Goal: Information Seeking & Learning: Learn about a topic

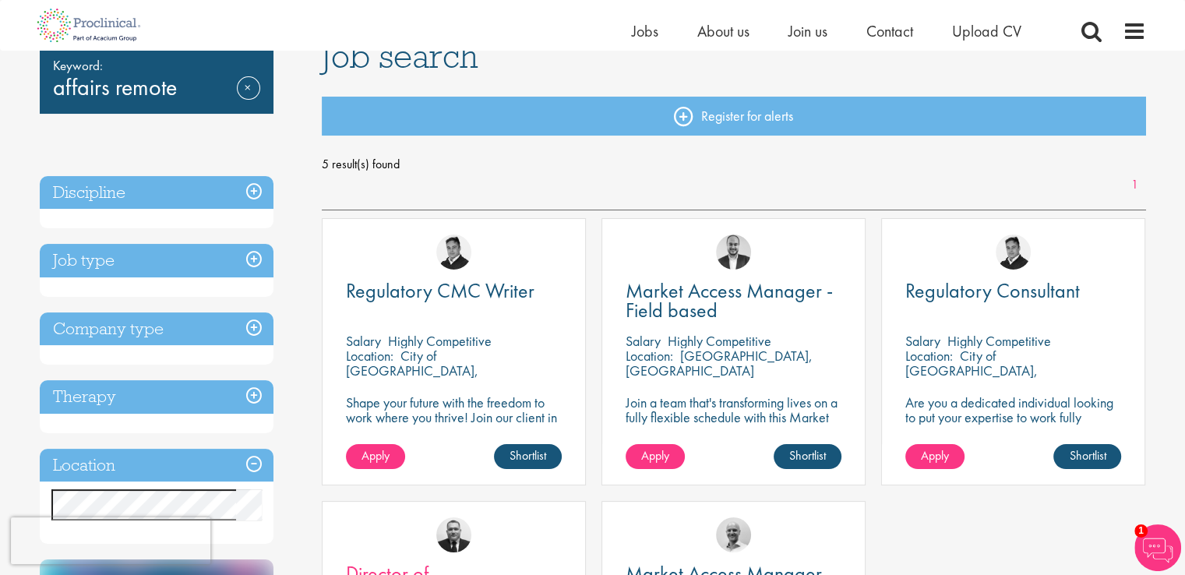
scroll to position [128, 0]
click at [243, 84] on link "Remove" at bounding box center [248, 98] width 23 height 45
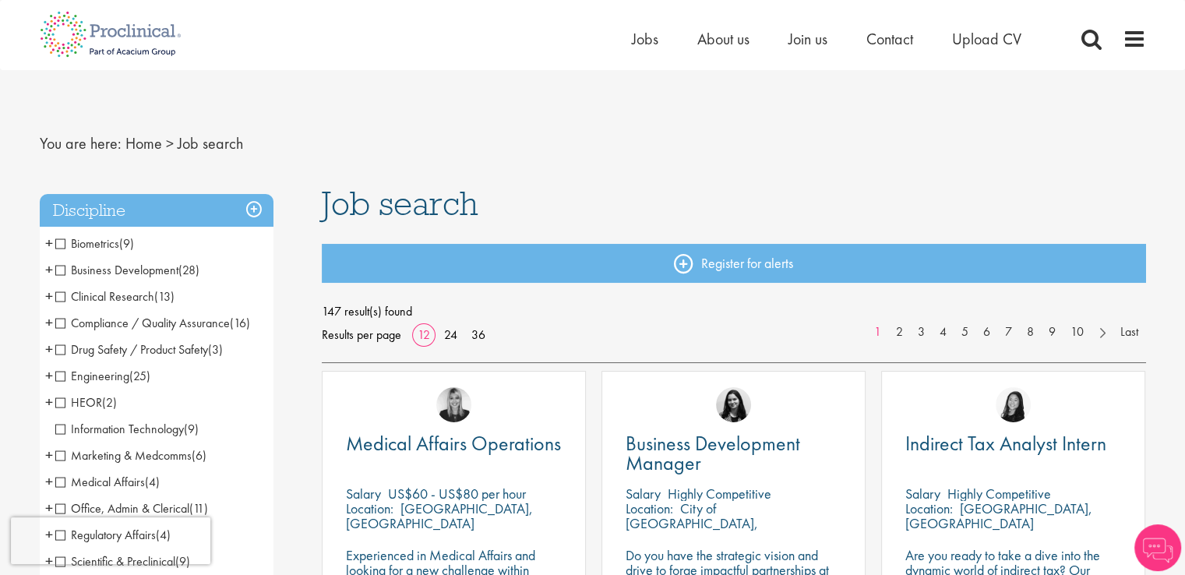
click at [99, 298] on span "Clinical Research" at bounding box center [104, 296] width 99 height 16
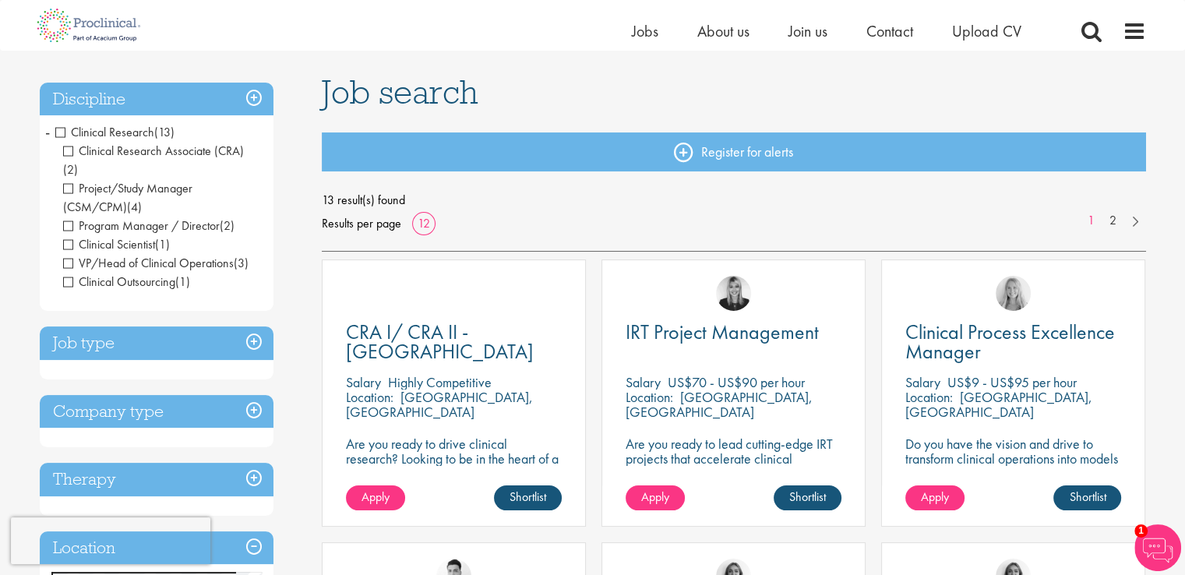
scroll to position [90, 0]
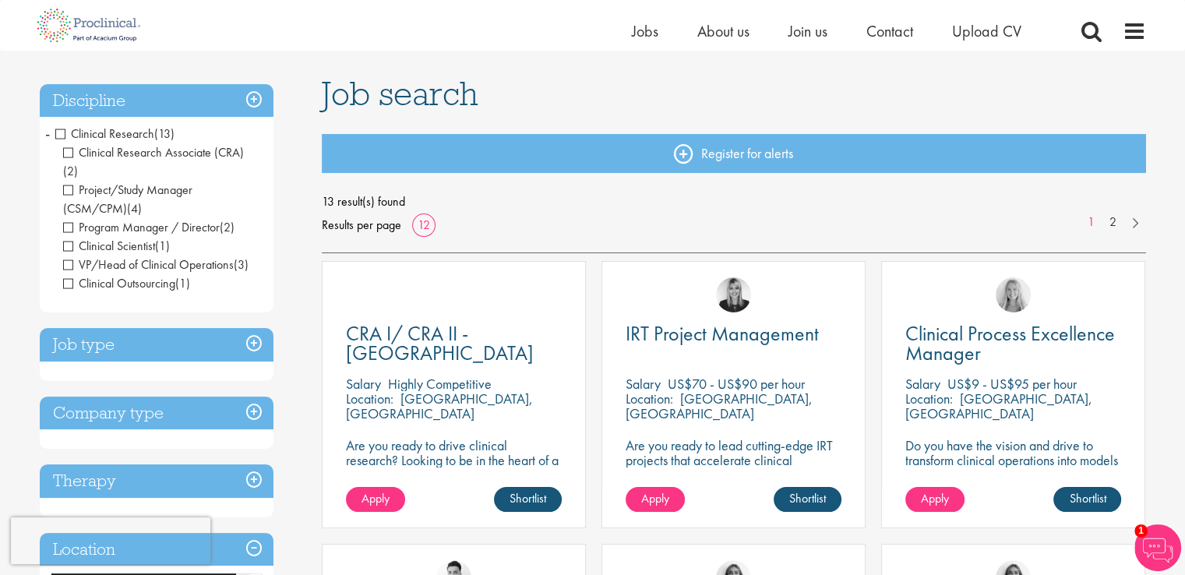
click at [113, 135] on span "Clinical Research" at bounding box center [104, 133] width 99 height 16
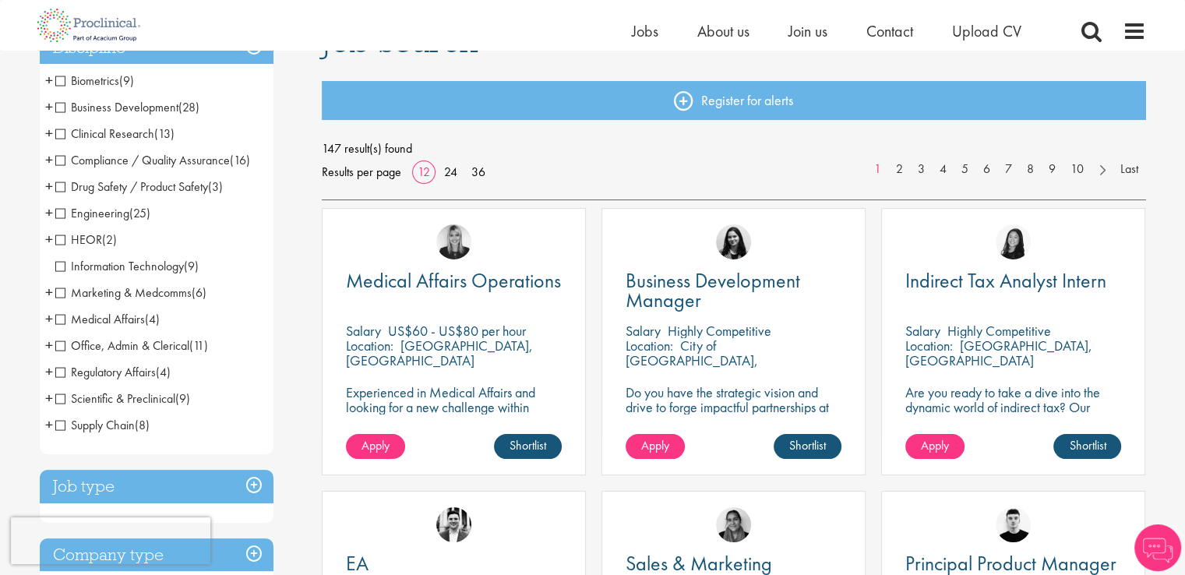
scroll to position [153, 0]
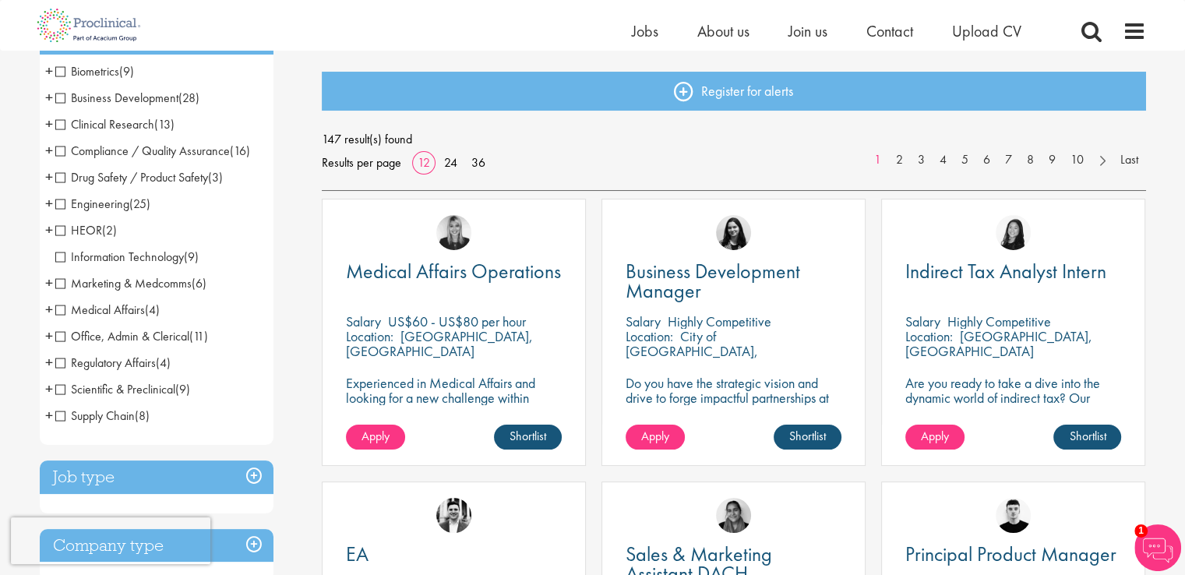
click at [87, 312] on span "Medical Affairs" at bounding box center [100, 309] width 90 height 16
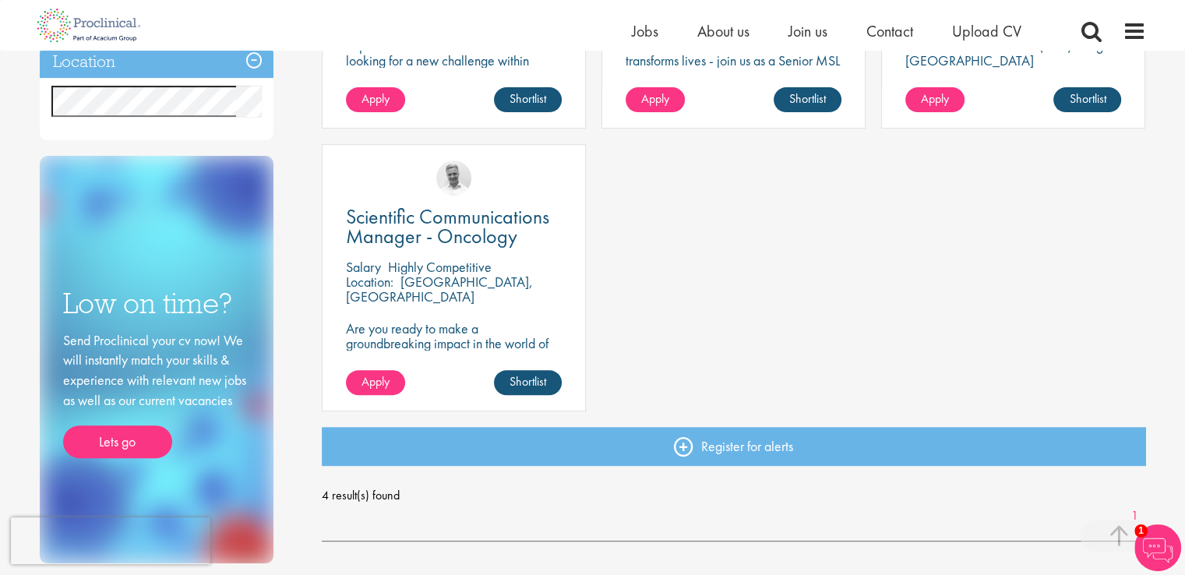
scroll to position [485, 0]
